Goal: Task Accomplishment & Management: Manage account settings

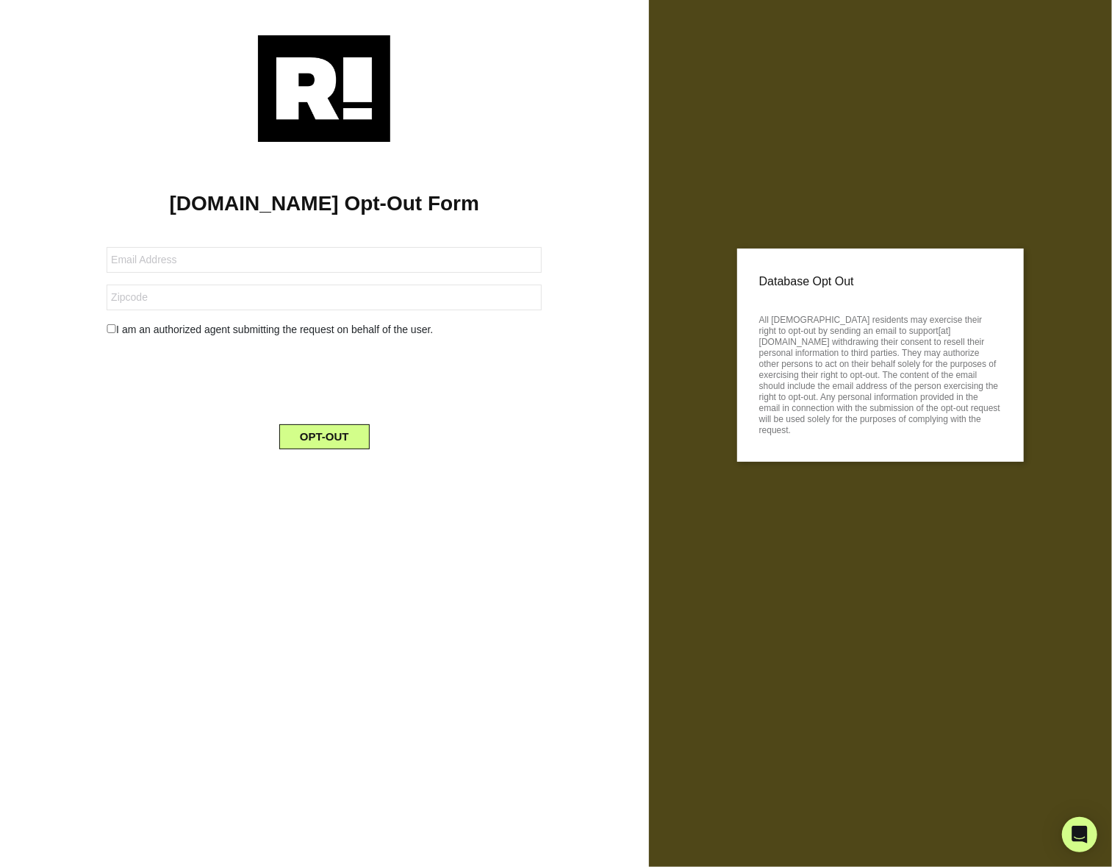
click at [111, 332] on input "checkbox" at bounding box center [112, 328] width 10 height 9
checkbox input "true"
click at [323, 468] on button "OPT-OUT" at bounding box center [324, 474] width 90 height 25
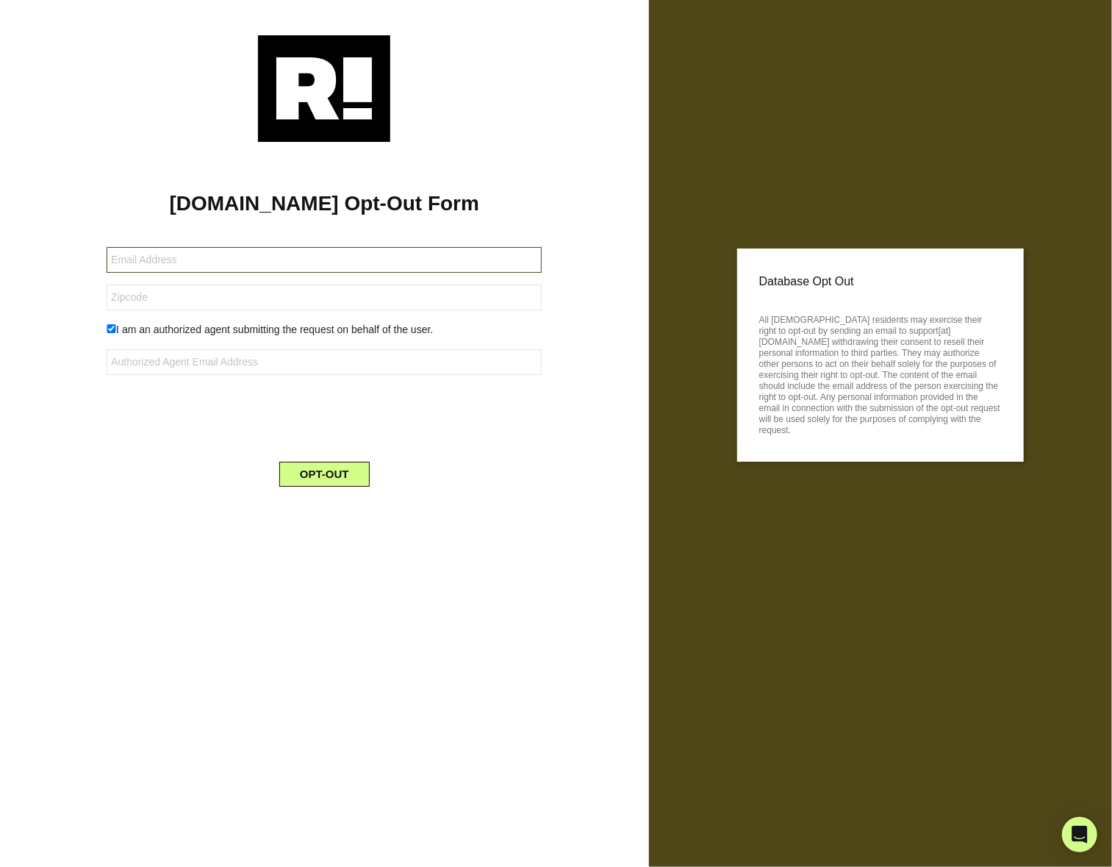
click at [180, 260] on input "text" at bounding box center [324, 260] width 435 height 26
type input "[EMAIL_ADDRESS][DOMAIN_NAME]"
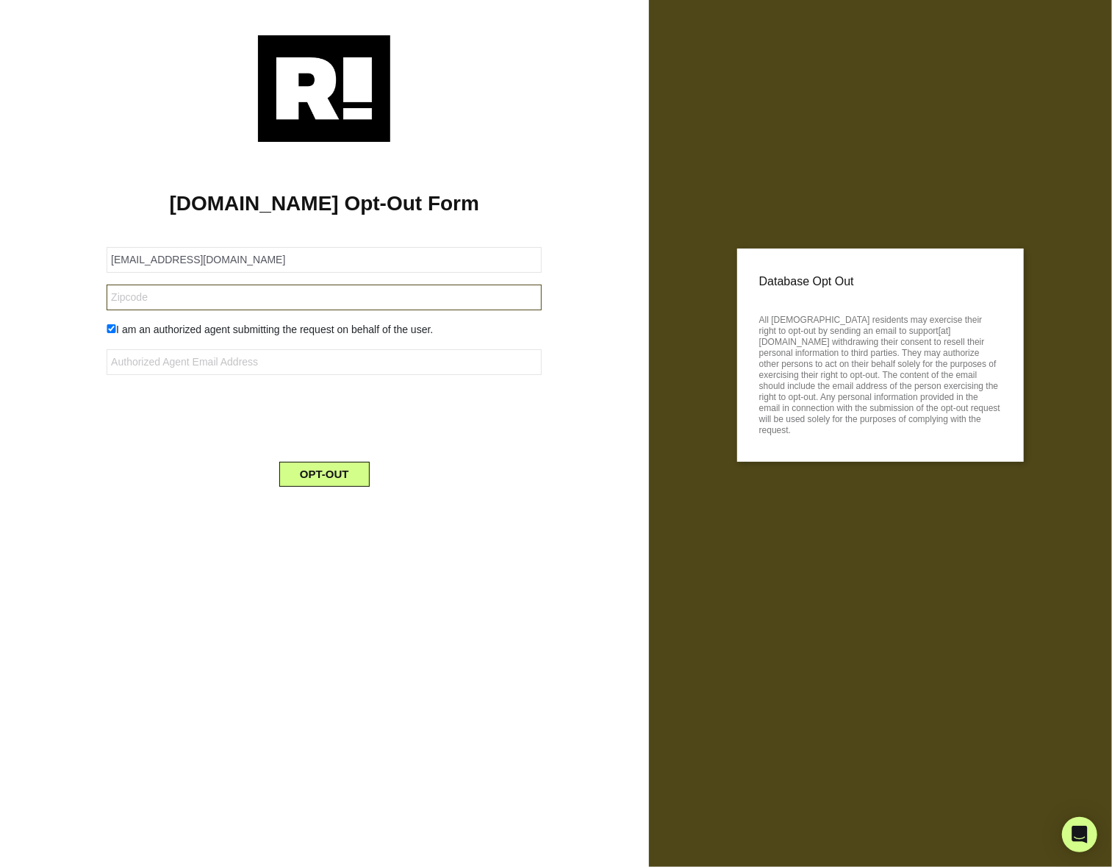
type input "60469"
click at [112, 330] on input "checkbox" at bounding box center [112, 328] width 10 height 9
checkbox input "false"
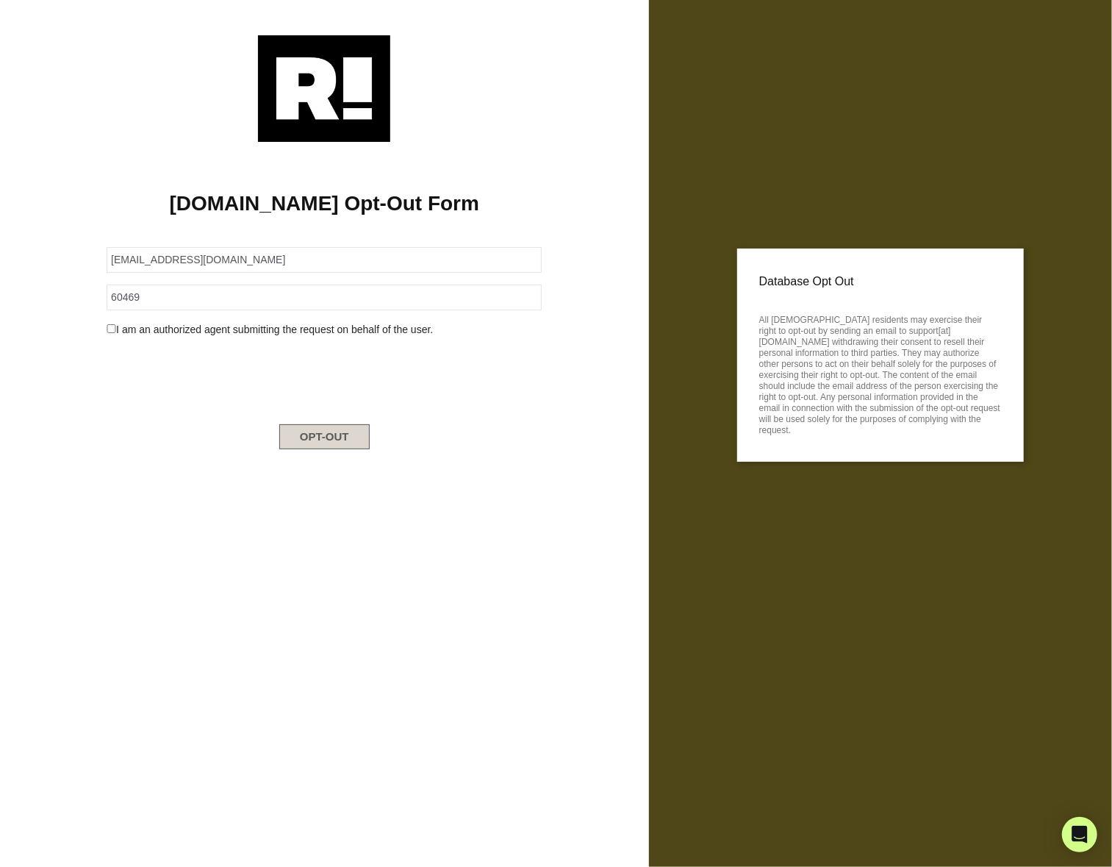
click at [326, 440] on button "OPT-OUT" at bounding box center [324, 436] width 90 height 25
